Goal: Navigation & Orientation: Understand site structure

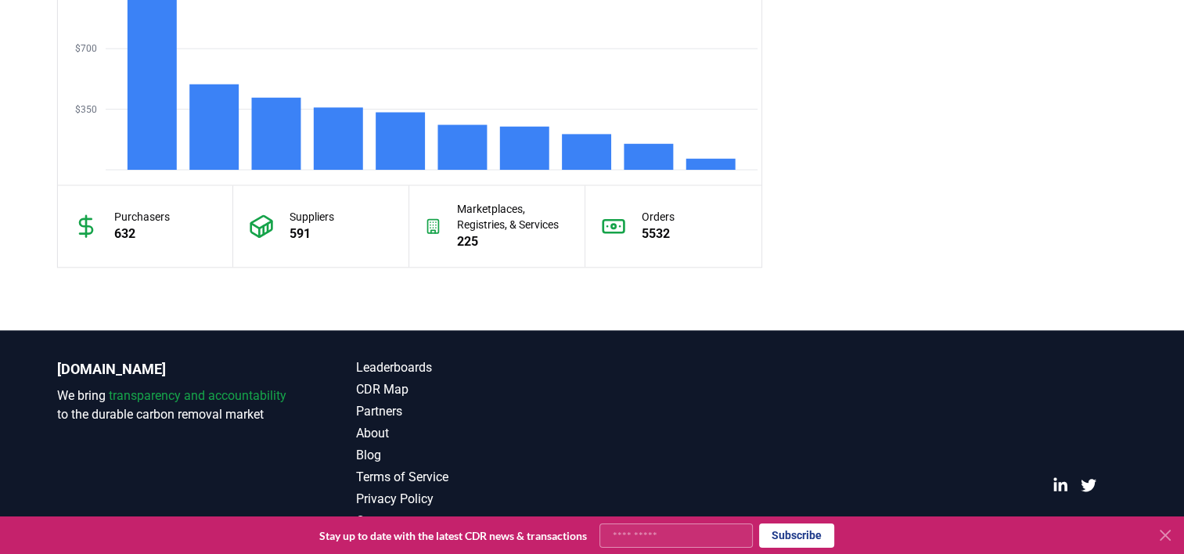
scroll to position [1455, 0]
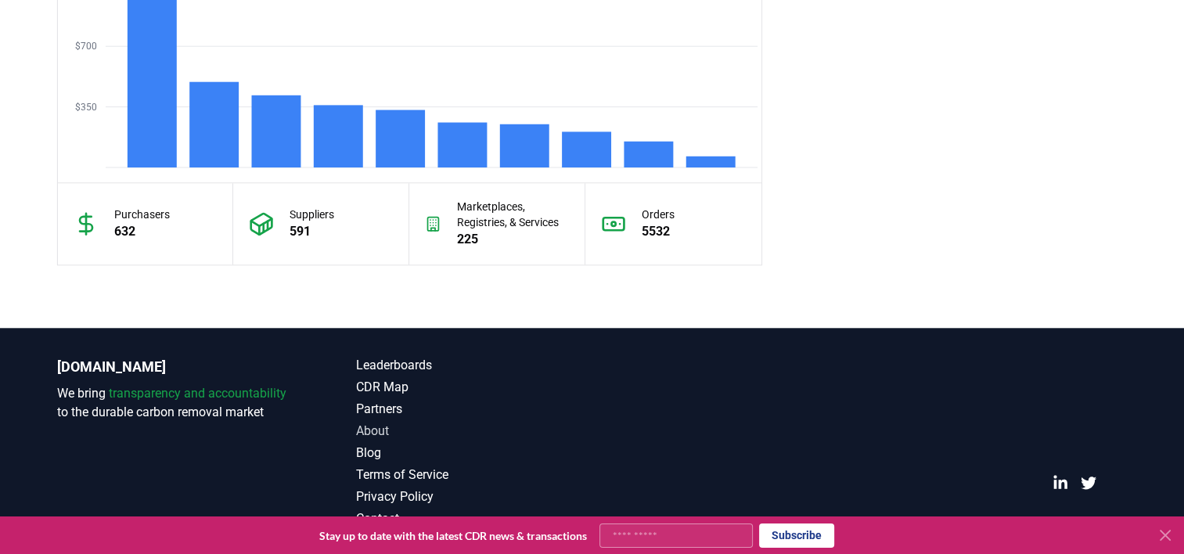
click at [360, 426] on link "About" at bounding box center [474, 431] width 236 height 19
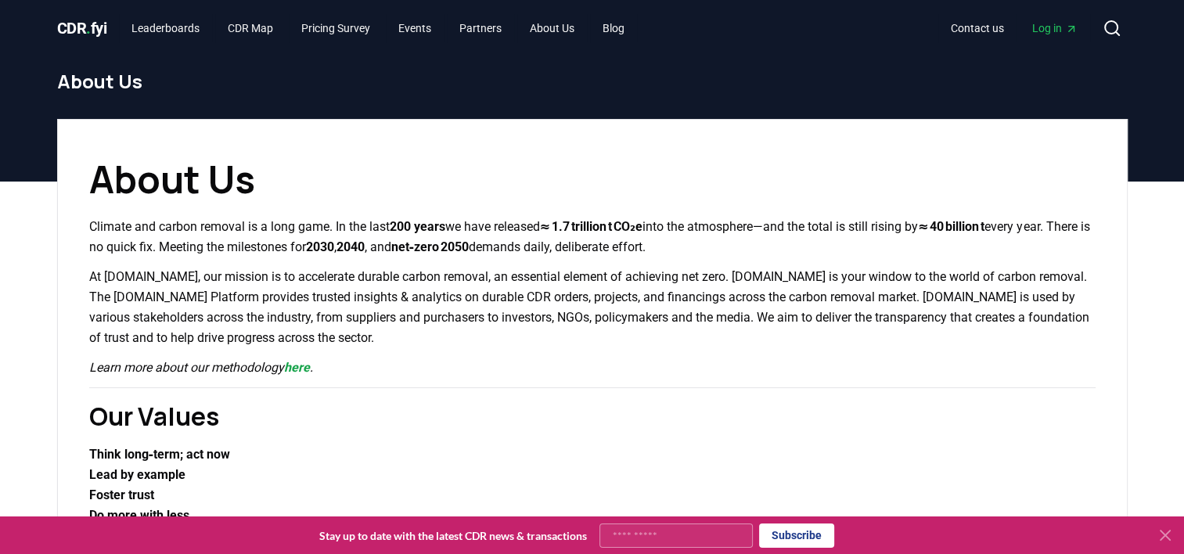
click at [69, 26] on span "CDR . fyi" at bounding box center [82, 28] width 50 height 19
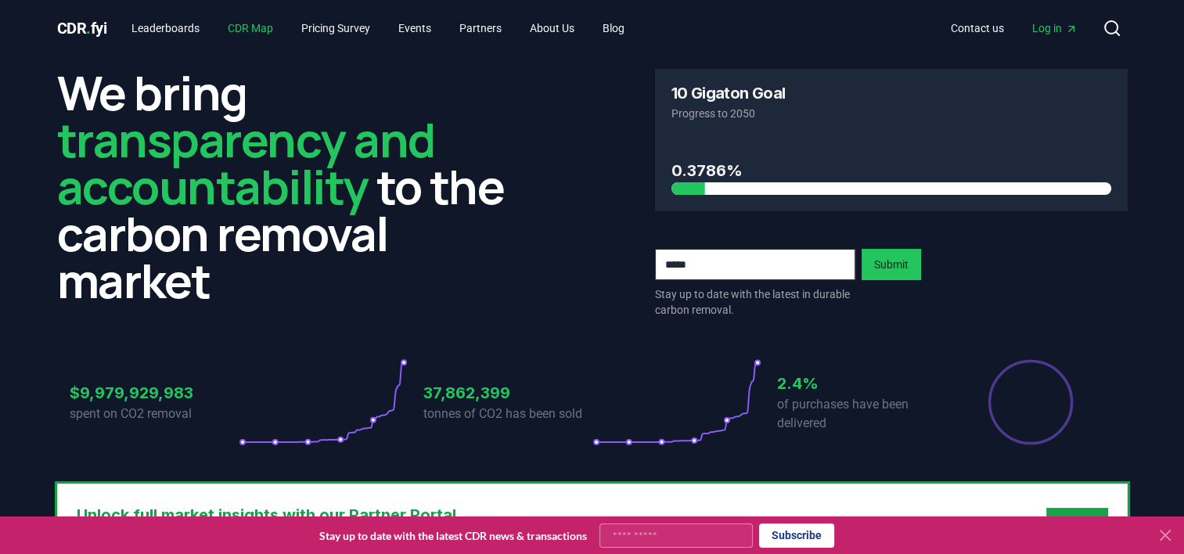
click at [254, 28] on link "CDR Map" at bounding box center [250, 28] width 70 height 28
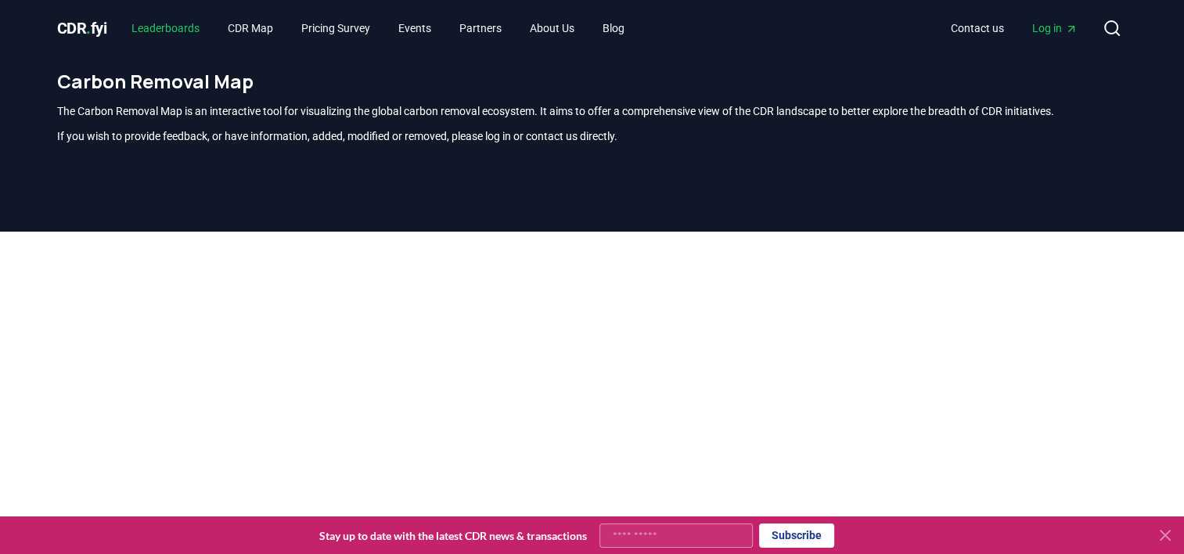
click at [176, 30] on link "Leaderboards" at bounding box center [165, 28] width 93 height 28
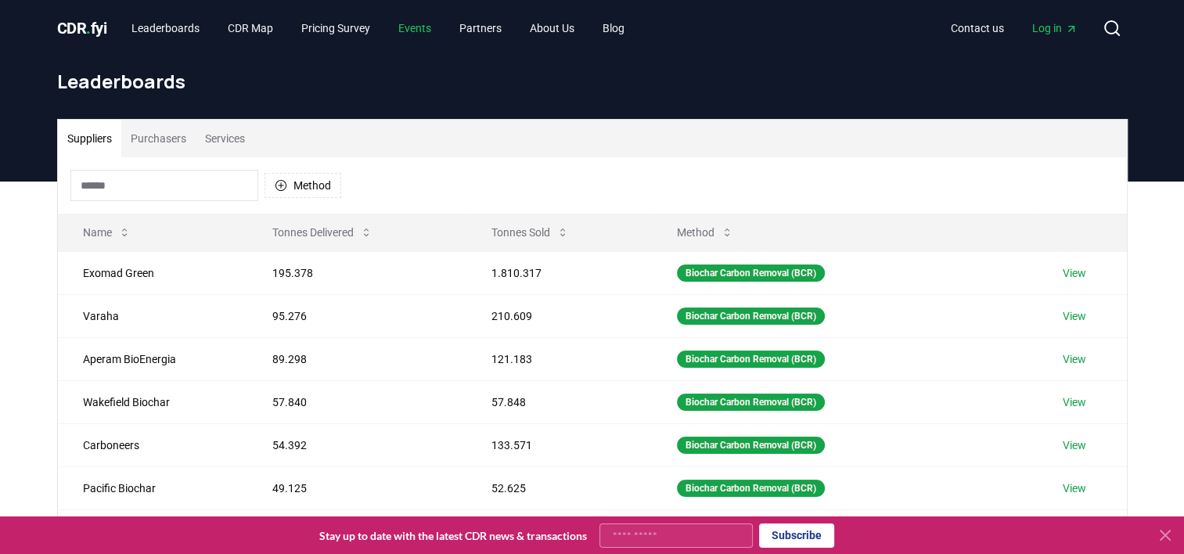
click at [425, 31] on link "Events" at bounding box center [415, 28] width 58 height 28
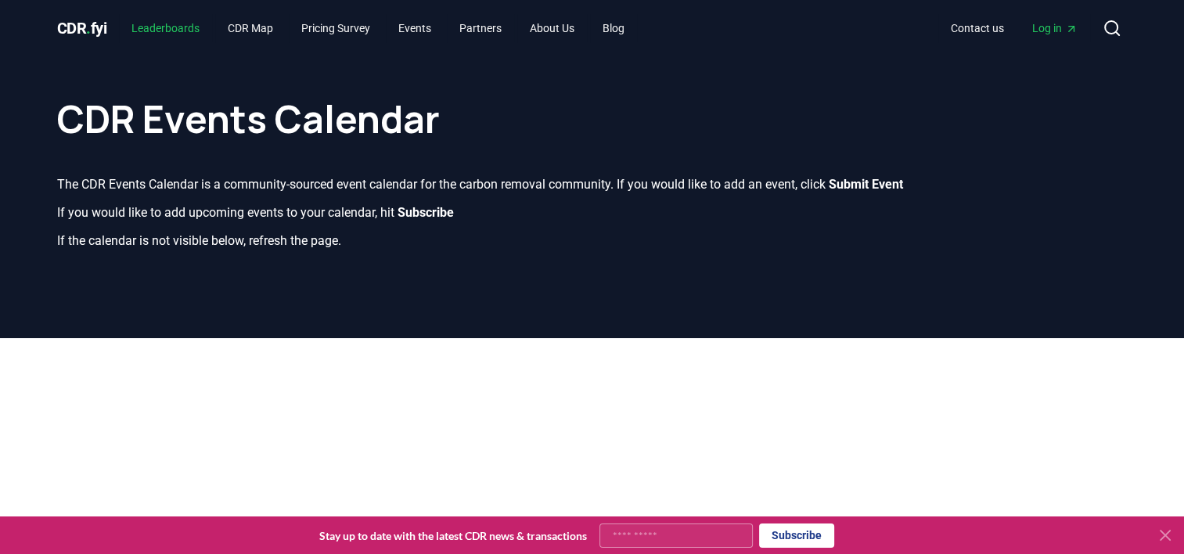
click at [179, 26] on link "Leaderboards" at bounding box center [165, 28] width 93 height 28
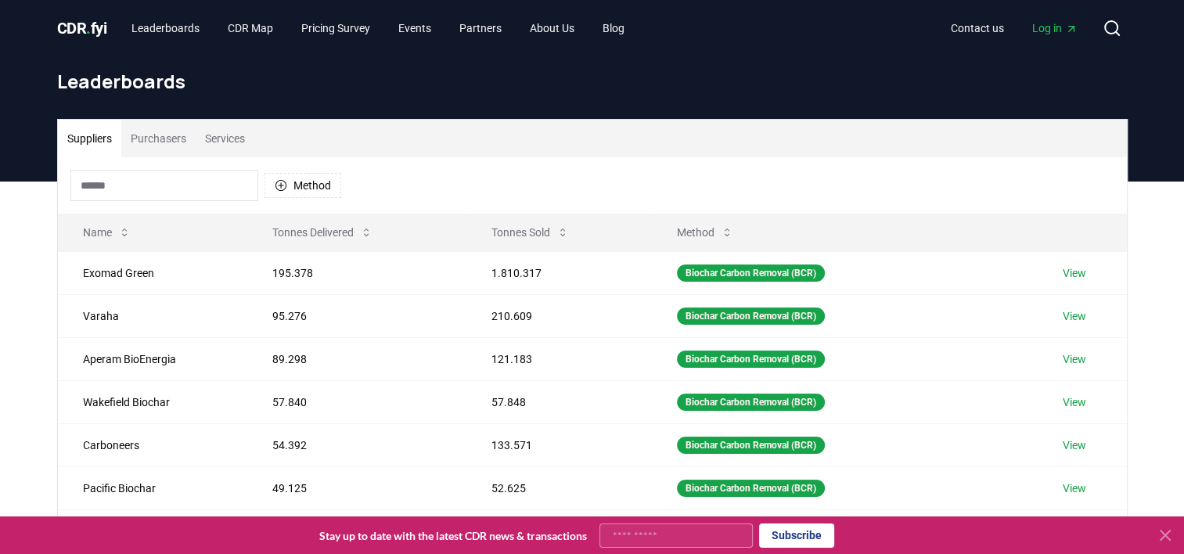
click at [80, 31] on span "CDR . fyi" at bounding box center [82, 28] width 50 height 19
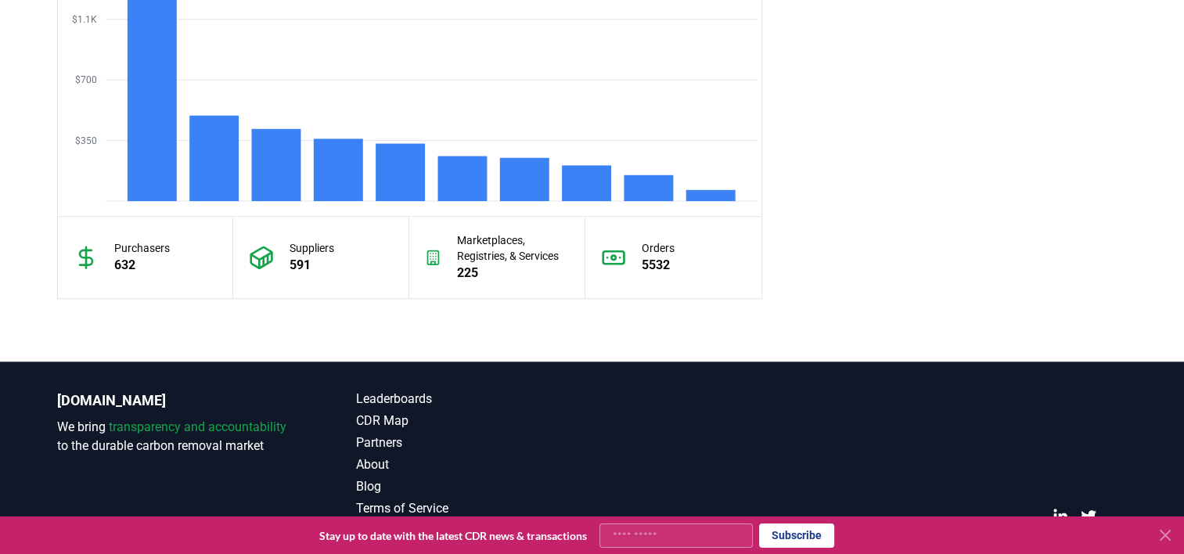
scroll to position [1455, 0]
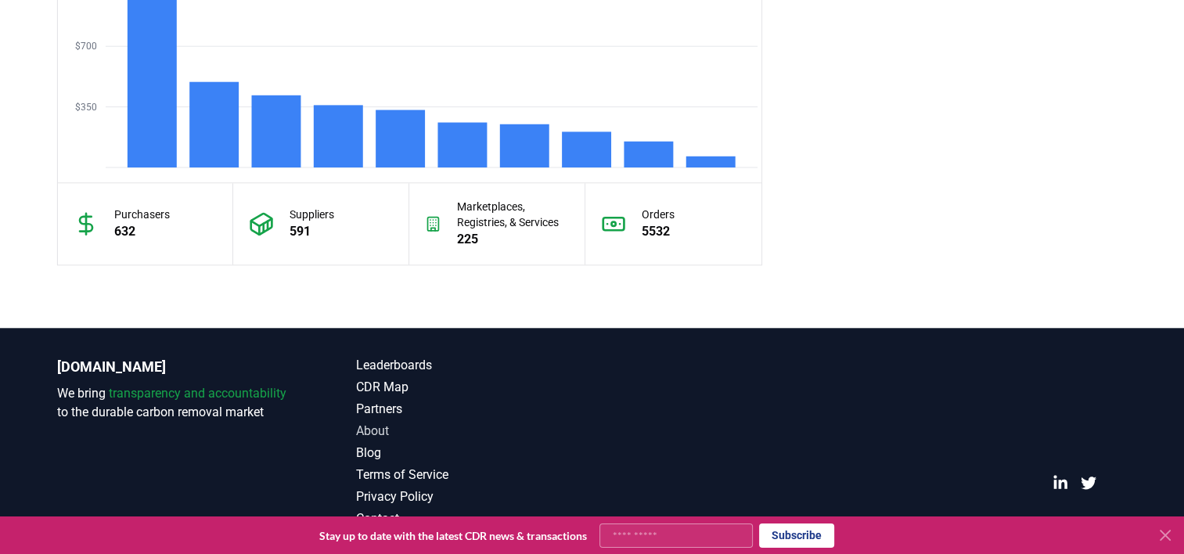
click at [370, 434] on link "About" at bounding box center [474, 431] width 236 height 19
